Goal: Check status: Check status

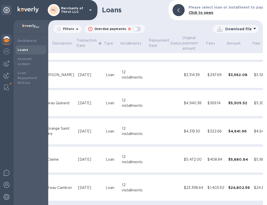
scroll to position [362, 72]
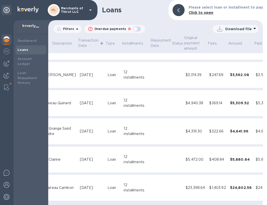
drag, startPoint x: 100, startPoint y: 201, endPoint x: 89, endPoint y: 203, distance: 11.7
click at [78, 204] on html "ML Merchants of Thirst LLC Dashboard Loans Account Ledger Loan Repayment Histor…" at bounding box center [133, 102] width 267 height 205
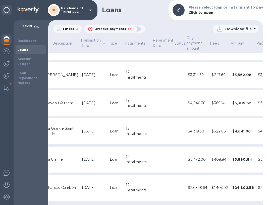
scroll to position [362, 74]
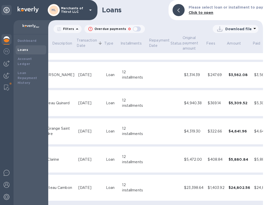
drag, startPoint x: 169, startPoint y: 201, endPoint x: 158, endPoint y: 209, distance: 13.2
click at [158, 204] on html "ML Merchants of Thirst LLC Dashboard Loans Account Ledger Loan Repayment Histor…" at bounding box center [133, 102] width 267 height 205
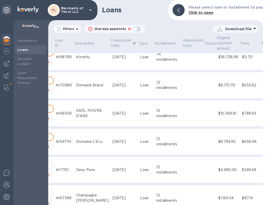
scroll to position [0, 40]
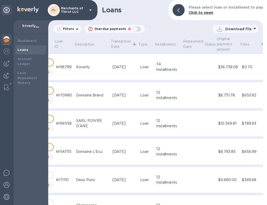
drag, startPoint x: 61, startPoint y: 94, endPoint x: 57, endPoint y: 94, distance: 4.1
click at [61, 94] on div "№70880" at bounding box center [64, 95] width 16 height 5
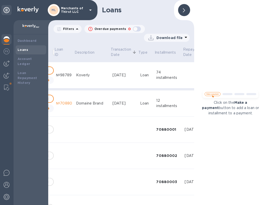
click at [57, 94] on td "№70880" at bounding box center [64, 103] width 20 height 26
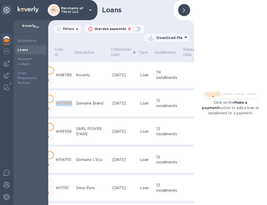
drag, startPoint x: 53, startPoint y: 105, endPoint x: 70, endPoint y: 104, distance: 16.3
click at [70, 104] on td "№70880" at bounding box center [64, 103] width 20 height 26
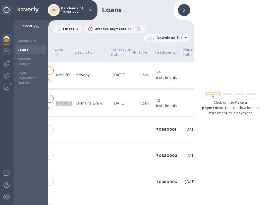
copy div "№70880"
click at [187, 9] on div at bounding box center [184, 10] width 12 height 12
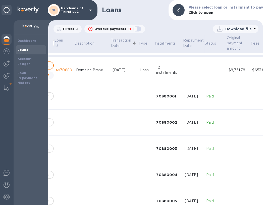
scroll to position [0, 40]
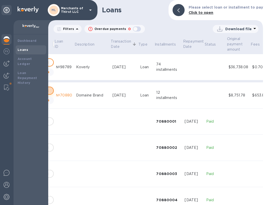
click at [49, 90] on button "Make a payment" at bounding box center [35, 90] width 38 height 8
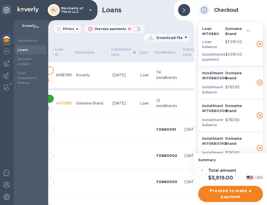
click at [184, 8] on icon at bounding box center [184, 10] width 2 height 4
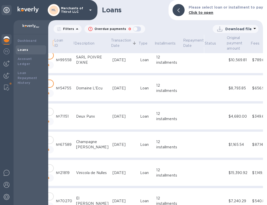
scroll to position [352, 40]
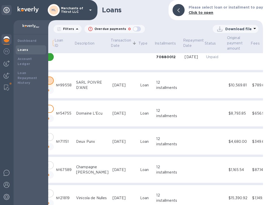
click at [49, 81] on button "Make a payment" at bounding box center [35, 80] width 38 height 8
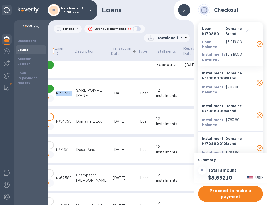
drag, startPoint x: 54, startPoint y: 92, endPoint x: 68, endPoint y: 92, distance: 14.6
click at [68, 92] on div "№99558" at bounding box center [64, 92] width 16 height 5
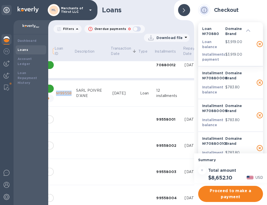
click at [182, 9] on div at bounding box center [184, 10] width 12 height 12
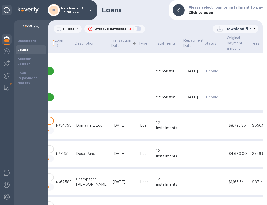
scroll to position [679, 40]
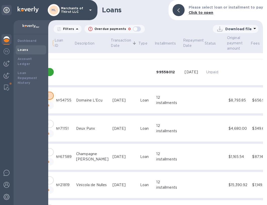
click at [50, 94] on button "Make a payment" at bounding box center [35, 96] width 38 height 8
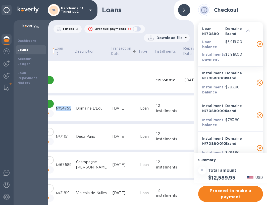
drag, startPoint x: 54, startPoint y: 108, endPoint x: 69, endPoint y: 110, distance: 15.0
click at [69, 110] on div "№54755" at bounding box center [64, 108] width 16 height 5
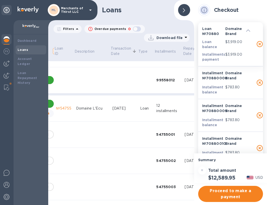
click at [188, 12] on div at bounding box center [184, 10] width 12 height 12
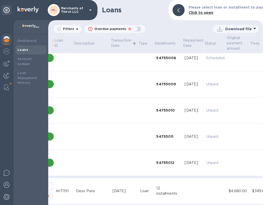
scroll to position [955, 40]
